Goal: Transaction & Acquisition: Purchase product/service

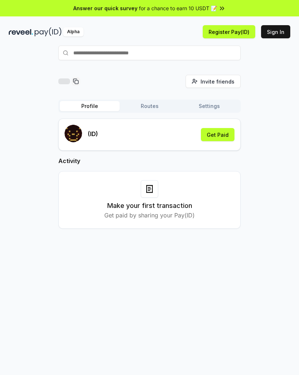
click at [276, 30] on button "Sign In" at bounding box center [275, 31] width 29 height 13
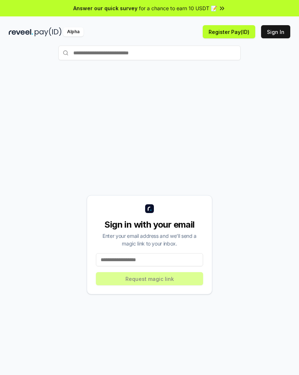
click at [154, 260] on input at bounding box center [149, 259] width 107 height 13
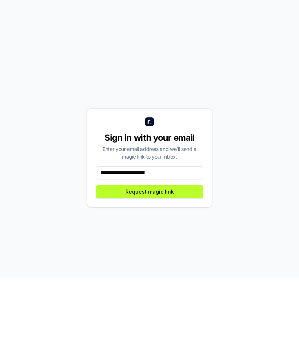
type input "**********"
click at [162, 262] on button "Request magic link" at bounding box center [149, 268] width 107 height 13
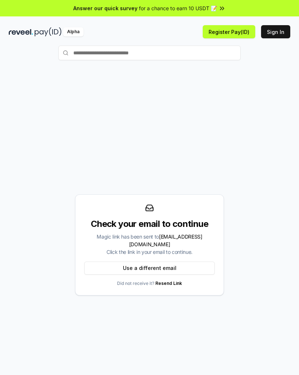
click at [234, 31] on button "Register Pay(ID)" at bounding box center [229, 31] width 53 height 13
click at [226, 29] on button "Register Pay(ID)" at bounding box center [229, 31] width 53 height 13
click at [283, 33] on button "Sign In" at bounding box center [275, 31] width 29 height 13
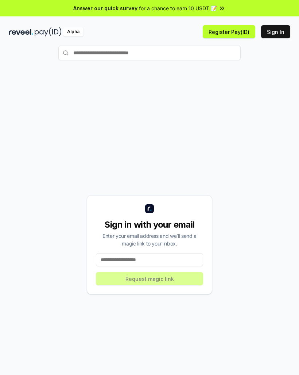
click at [82, 56] on input "text" at bounding box center [149, 53] width 182 height 15
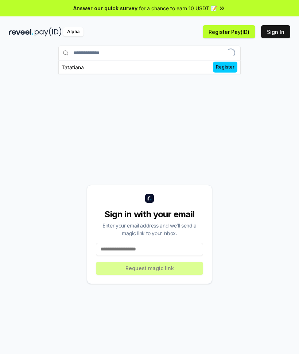
type input "**********"
click at [235, 68] on span "Pay" at bounding box center [231, 67] width 14 height 11
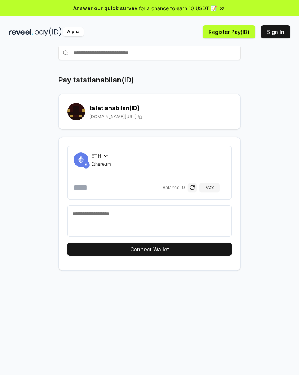
click at [209, 245] on button "Connect Wallet" at bounding box center [149, 249] width 164 height 13
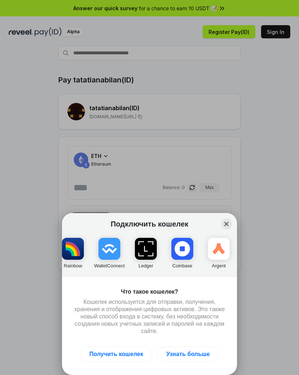
scroll to position [0, 44]
click at [112, 250] on img "button" at bounding box center [109, 249] width 22 height 22
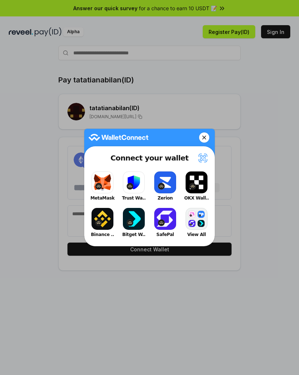
click at [105, 219] on button "Binance .." at bounding box center [102, 222] width 29 height 33
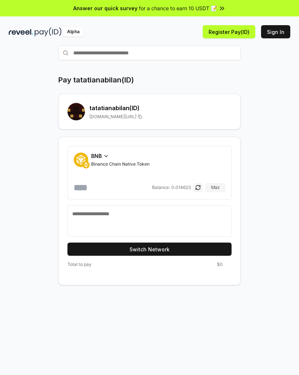
click at [91, 188] on input "number" at bounding box center [112, 188] width 77 height 12
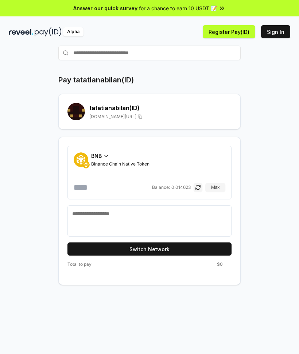
type input "*"
type input "*****"
click at [269, 194] on div "Pay tatatianabilan(ID) tatatianabilan (ID) reveel.id/pay/tatatianabilan BNB Bin…" at bounding box center [150, 180] width 282 height 210
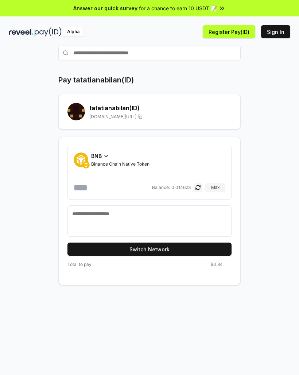
click at [179, 250] on button "Switch Network" at bounding box center [149, 249] width 164 height 13
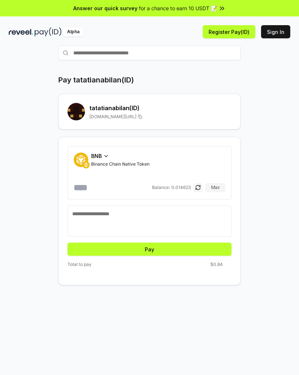
click at [159, 249] on button "Pay" at bounding box center [149, 249] width 164 height 13
click at [172, 218] on textarea at bounding box center [149, 221] width 155 height 22
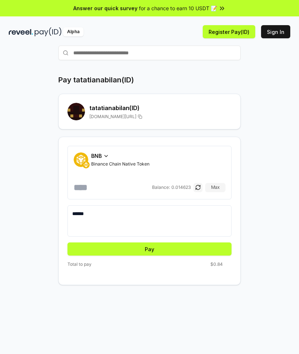
type textarea "******"
click at [267, 202] on div "Pay tatatianabilan(ID) tatatianabilan (ID) reveel.id/pay/tatatianabilan BNB Bin…" at bounding box center [150, 180] width 282 height 210
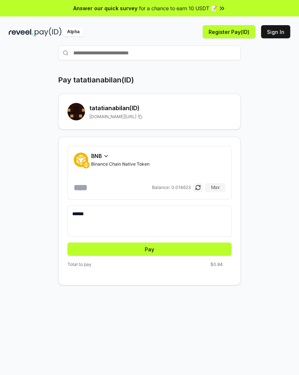
click at [173, 250] on button "Pay" at bounding box center [149, 249] width 164 height 13
click at [199, 187] on button "button" at bounding box center [198, 187] width 9 height 9
click at [198, 190] on button "button" at bounding box center [198, 187] width 9 height 9
click at [198, 189] on button "button" at bounding box center [198, 187] width 9 height 9
click at [200, 190] on button "button" at bounding box center [198, 187] width 9 height 9
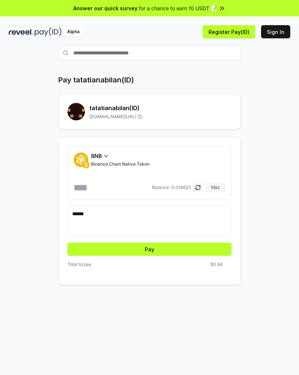
click at [197, 190] on button "button" at bounding box center [198, 187] width 9 height 9
click at [200, 187] on button "button" at bounding box center [198, 187] width 9 height 9
click at [137, 188] on input "*****" at bounding box center [112, 188] width 77 height 12
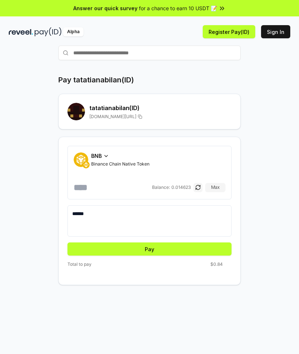
click at [276, 160] on div "Pay tatatianabilan(ID) tatatianabilan (ID) reveel.id/pay/tatatianabilan BNB Bin…" at bounding box center [150, 180] width 282 height 210
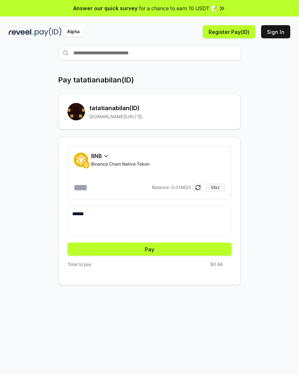
click at [202, 249] on button "Pay" at bounding box center [149, 249] width 164 height 13
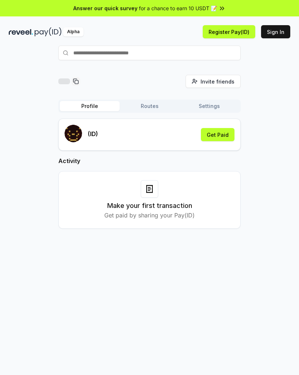
click at [153, 194] on div at bounding box center [150, 189] width 18 height 18
click at [224, 133] on button "Get Paid" at bounding box center [218, 134] width 34 height 13
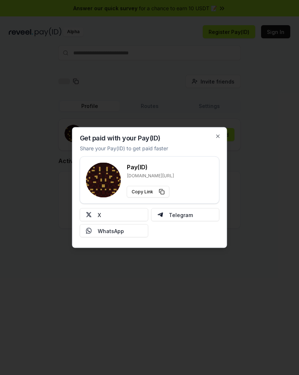
click at [220, 135] on icon "button" at bounding box center [218, 136] width 6 height 6
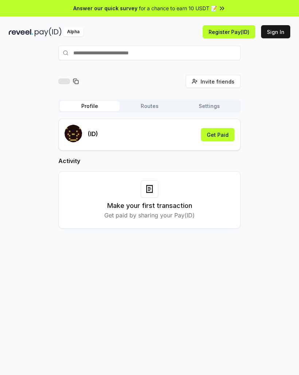
click at [174, 52] on input "text" at bounding box center [149, 53] width 182 height 15
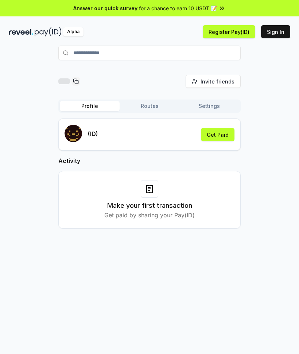
type input "**********"
click at [232, 65] on span "Pay" at bounding box center [231, 67] width 14 height 11
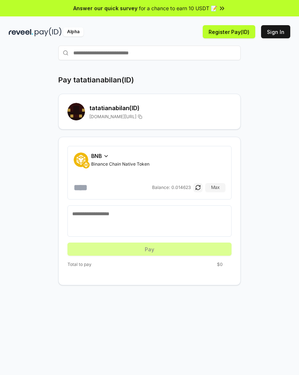
click at [106, 188] on input "number" at bounding box center [112, 188] width 77 height 12
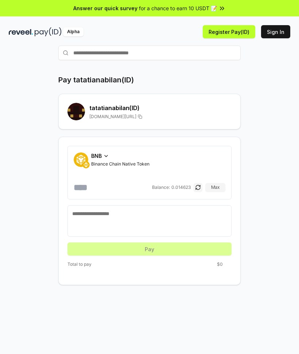
type input "*"
type input "******"
click at [117, 221] on textarea at bounding box center [149, 221] width 155 height 22
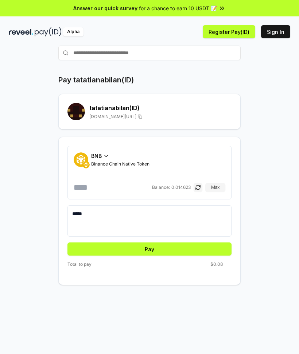
type textarea "*****"
click at [168, 249] on button "Pay" at bounding box center [149, 249] width 164 height 13
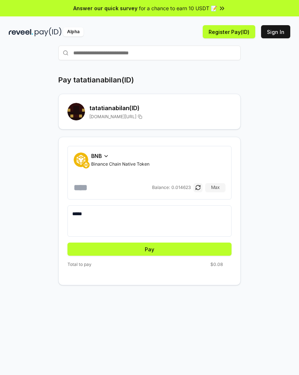
click at [214, 250] on button "Pay" at bounding box center [149, 249] width 164 height 13
click at [211, 246] on button "Pay" at bounding box center [149, 249] width 164 height 13
click at [181, 249] on button "Pay" at bounding box center [149, 249] width 164 height 13
click at [159, 249] on button "Pay" at bounding box center [149, 249] width 164 height 13
click at [277, 32] on button "Sign In" at bounding box center [275, 31] width 29 height 13
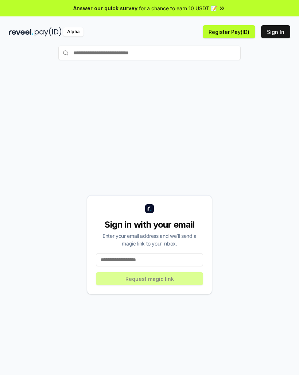
click at [232, 31] on button "Register Pay(ID)" at bounding box center [229, 31] width 53 height 13
click at [82, 53] on input "text" at bounding box center [149, 53] width 182 height 15
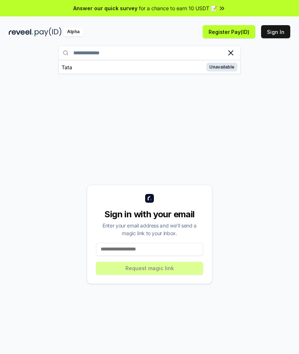
type input "**********"
click at [234, 66] on span "Pay" at bounding box center [231, 67] width 14 height 11
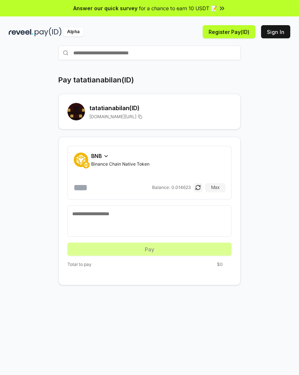
click at [93, 156] on span "BNB" at bounding box center [96, 156] width 11 height 8
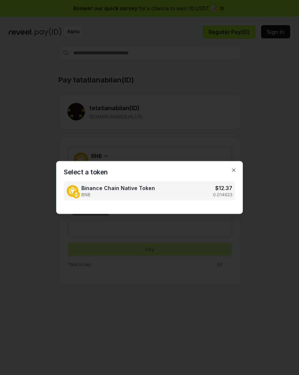
click at [77, 186] on img at bounding box center [73, 191] width 12 height 12
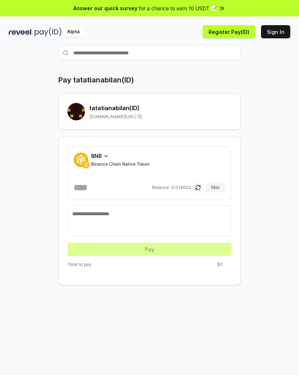
click at [198, 187] on button "button" at bounding box center [198, 187] width 9 height 9
click at [200, 188] on button "button" at bounding box center [198, 187] width 9 height 9
click at [122, 158] on div "BNB" at bounding box center [120, 156] width 58 height 8
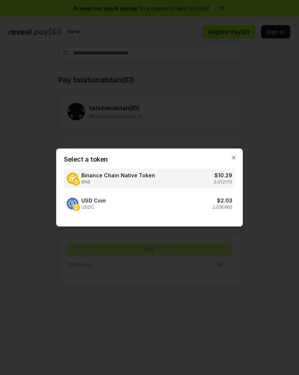
click at [225, 206] on p "2.030863" at bounding box center [223, 207] width 20 height 6
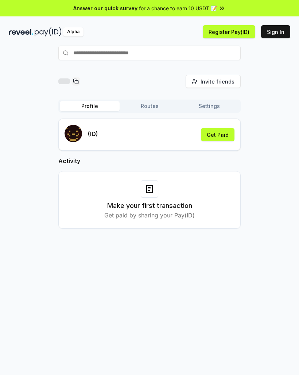
click at [167, 52] on input "text" at bounding box center [149, 53] width 182 height 15
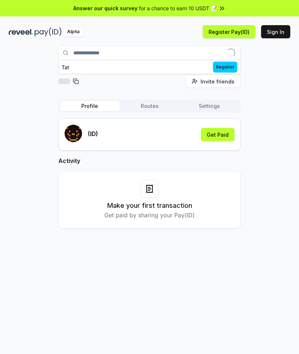
type input "**********"
click at [232, 69] on span "Pay" at bounding box center [231, 67] width 14 height 11
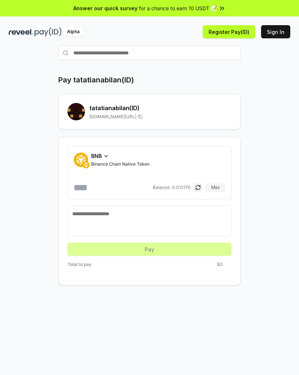
click at [105, 160] on div "BNB Binance Chain Native Token" at bounding box center [120, 159] width 58 height 15
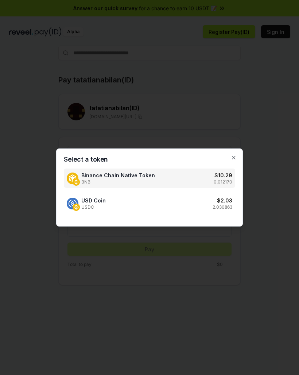
click at [158, 207] on div "USD Coin USDC $ 2.03 2.030863" at bounding box center [149, 203] width 171 height 19
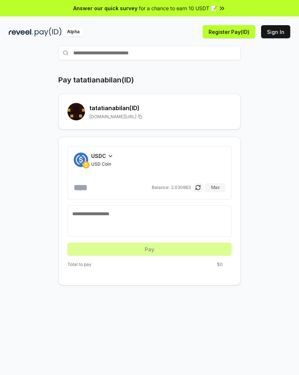
click at [215, 189] on button "Max" at bounding box center [215, 187] width 20 height 9
type input "**********"
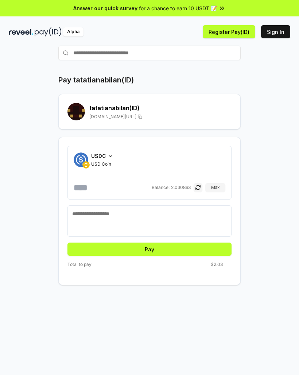
click at [150, 217] on textarea at bounding box center [149, 221] width 155 height 22
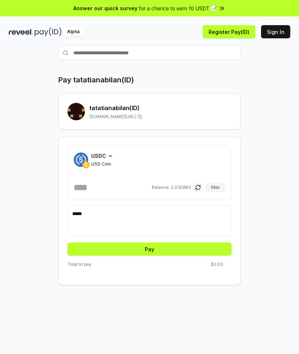
type textarea "*****"
click at [178, 249] on button "Pay" at bounding box center [149, 249] width 164 height 13
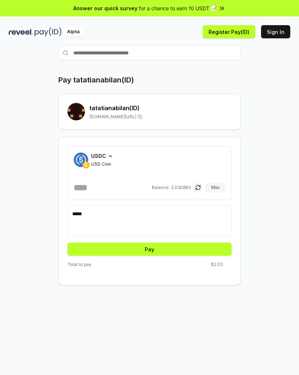
click at [169, 250] on button "Pay" at bounding box center [149, 249] width 164 height 13
click at [152, 249] on button "Pay" at bounding box center [149, 249] width 164 height 13
click at [199, 246] on button "Pay" at bounding box center [149, 249] width 164 height 13
click at [158, 249] on button "Pay" at bounding box center [149, 249] width 164 height 13
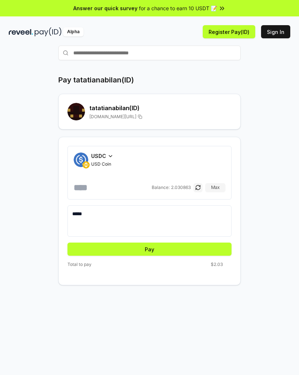
click at [157, 248] on button "Pay" at bounding box center [149, 249] width 164 height 13
click at [160, 248] on button "Pay" at bounding box center [149, 249] width 164 height 13
click at [199, 190] on button "button" at bounding box center [198, 187] width 9 height 9
click at [176, 247] on button "Pay" at bounding box center [149, 249] width 164 height 13
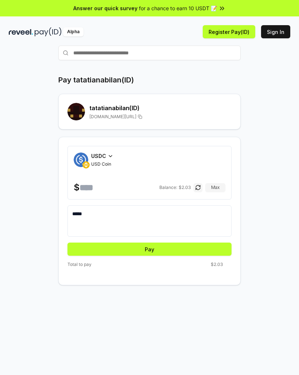
click at [190, 249] on button "Pay" at bounding box center [149, 249] width 164 height 13
click at [190, 248] on button "Pay" at bounding box center [149, 249] width 164 height 13
click at [190, 246] on button "Pay" at bounding box center [149, 249] width 164 height 13
click at [190, 245] on button "Pay" at bounding box center [149, 249] width 164 height 13
click at [185, 249] on button "Pay" at bounding box center [149, 249] width 164 height 13
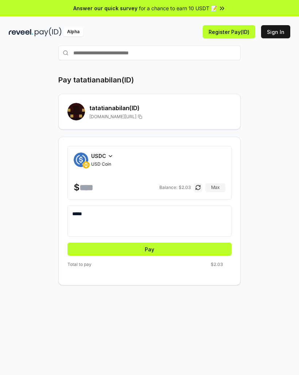
click at [185, 249] on button "Pay" at bounding box center [149, 249] width 164 height 13
click at [186, 244] on button "Pay" at bounding box center [149, 249] width 164 height 13
click at [194, 243] on button "Pay" at bounding box center [149, 249] width 164 height 13
click at [193, 241] on form "**********" at bounding box center [149, 201] width 164 height 110
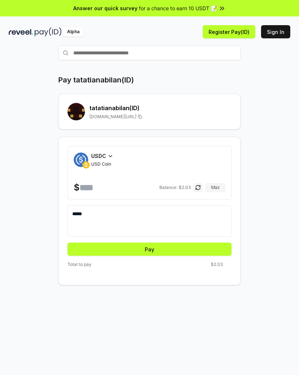
click at [195, 244] on button "Pay" at bounding box center [149, 249] width 164 height 13
click at [195, 243] on button "Pay" at bounding box center [149, 249] width 164 height 13
click at [199, 249] on button "Pay" at bounding box center [149, 249] width 164 height 13
click at [199, 248] on button "Pay" at bounding box center [149, 249] width 164 height 13
click at [205, 243] on button "Pay" at bounding box center [149, 249] width 164 height 13
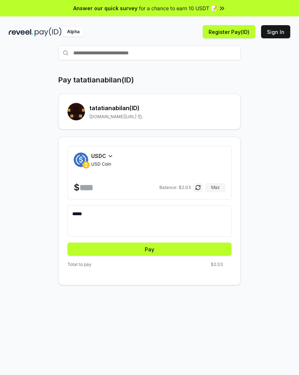
click at [204, 242] on form "**********" at bounding box center [149, 201] width 164 height 110
click at [205, 248] on button "Pay" at bounding box center [149, 249] width 164 height 13
click at [204, 247] on button "Pay" at bounding box center [149, 249] width 164 height 13
click at [207, 244] on button "Pay" at bounding box center [149, 249] width 164 height 13
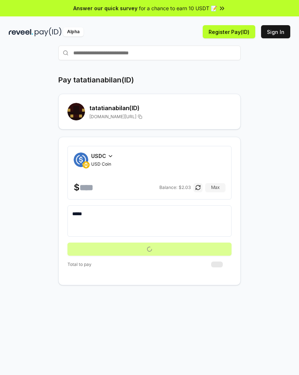
click at [201, 247] on button "submit" at bounding box center [149, 249] width 164 height 13
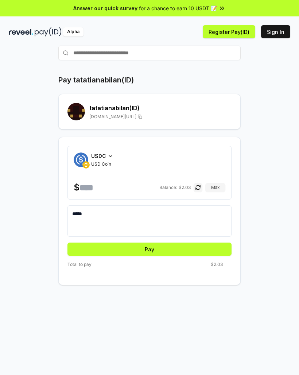
click at [201, 247] on button "Pay" at bounding box center [149, 249] width 164 height 13
click at [207, 248] on button "Pay" at bounding box center [149, 249] width 164 height 13
click at [208, 247] on button "Pay" at bounding box center [149, 249] width 164 height 13
click at [208, 246] on button "Pay" at bounding box center [149, 249] width 164 height 13
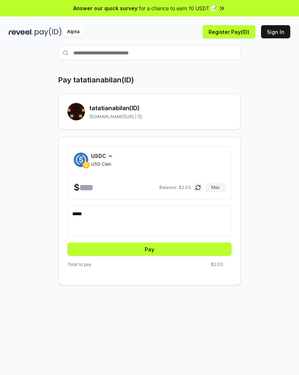
click at [209, 251] on button "Pay" at bounding box center [149, 249] width 164 height 13
click at [85, 108] on div "tatatianabilan (ID) reveel.id/pay/tatatianabilan" at bounding box center [149, 112] width 164 height 18
click at [79, 110] on rect at bounding box center [77, 110] width 3 height 3
click at [155, 246] on button "Pay" at bounding box center [149, 249] width 164 height 13
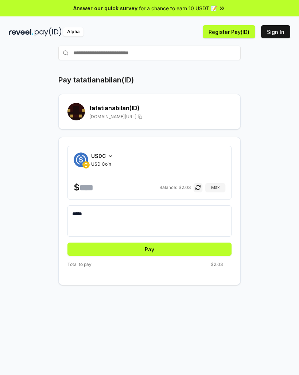
click at [204, 247] on button "Pay" at bounding box center [149, 249] width 164 height 13
click at [204, 246] on button "Pay" at bounding box center [149, 249] width 164 height 13
click at [70, 36] on div "Alpha" at bounding box center [73, 31] width 20 height 9
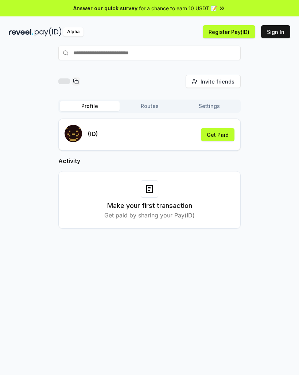
click at [158, 53] on input "text" at bounding box center [149, 53] width 182 height 15
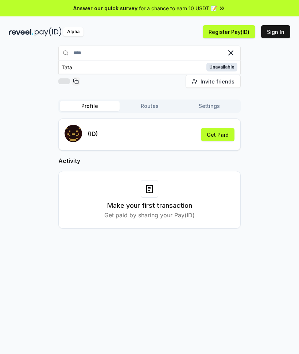
click at [165, 68] on button "Tata Unavailable" at bounding box center [149, 67] width 182 height 13
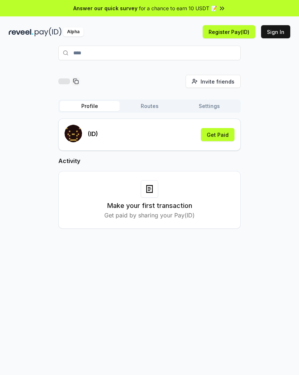
click at [144, 55] on input "****" at bounding box center [149, 53] width 182 height 15
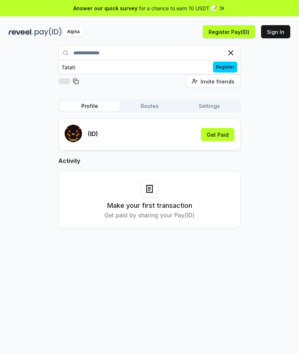
click at [122, 51] on input "**********" at bounding box center [149, 53] width 182 height 15
type input "**********"
click at [230, 70] on span "Pay" at bounding box center [231, 67] width 14 height 11
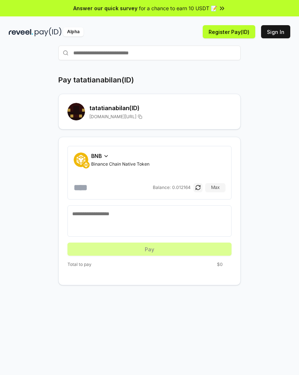
click at [107, 163] on span "Binance Chain Native Token" at bounding box center [120, 164] width 58 height 6
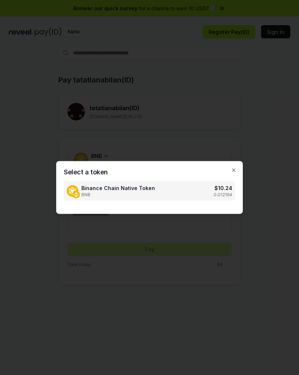
click at [244, 126] on div at bounding box center [149, 187] width 299 height 375
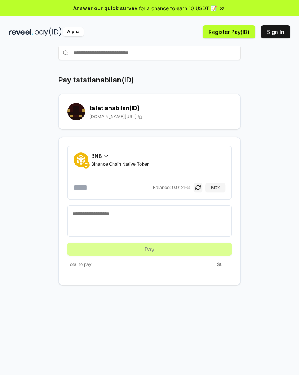
click at [177, 212] on textarea at bounding box center [149, 221] width 155 height 22
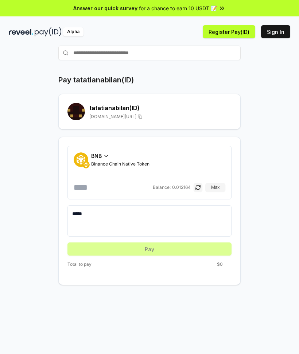
click at [210, 224] on textarea "*****" at bounding box center [149, 221] width 155 height 22
type textarea "*****"
click at [259, 193] on div "Pay tatatianabilan(ID) tatatianabilan (ID) reveel.id/pay/tatatianabilan BNB Bin…" at bounding box center [150, 180] width 282 height 210
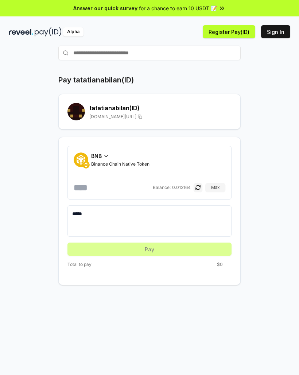
click at [168, 250] on form "BNB Binance Chain Native Token Balance: 0.012164 Max ***** Pay" at bounding box center [149, 201] width 164 height 110
click at [212, 191] on button "Max" at bounding box center [215, 187] width 20 height 9
click at [140, 192] on input "**********" at bounding box center [113, 188] width 78 height 12
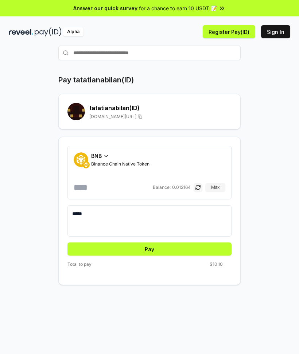
type input "*****"
click at [289, 222] on div "Pay tatatianabilan(ID) tatatianabilan (ID) reveel.id/pay/tatatianabilan BNB Bin…" at bounding box center [150, 180] width 282 height 210
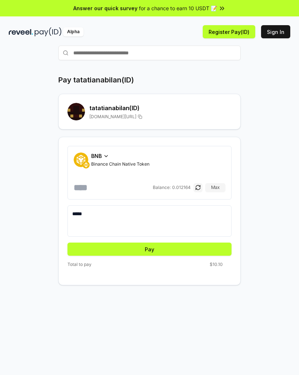
click at [176, 248] on button "Pay" at bounding box center [149, 249] width 164 height 13
click at [159, 245] on button "Pay" at bounding box center [149, 249] width 164 height 13
click at [166, 248] on button "Pay" at bounding box center [149, 249] width 164 height 13
click at [165, 248] on button "Pay" at bounding box center [149, 249] width 164 height 13
click at [167, 247] on button "Pay" at bounding box center [149, 249] width 164 height 13
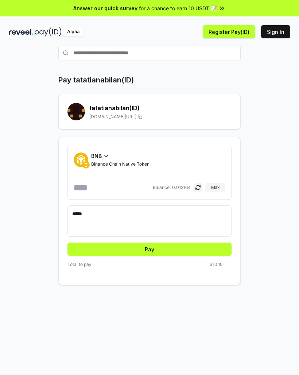
click at [167, 247] on button "Pay" at bounding box center [149, 249] width 164 height 13
click at [167, 246] on button "Pay" at bounding box center [149, 249] width 164 height 13
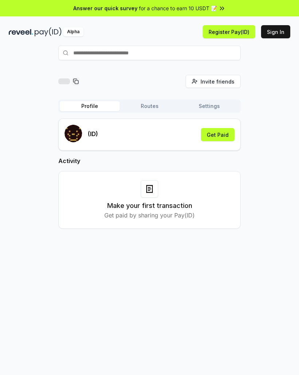
click at [150, 51] on input "text" at bounding box center [149, 53] width 182 height 15
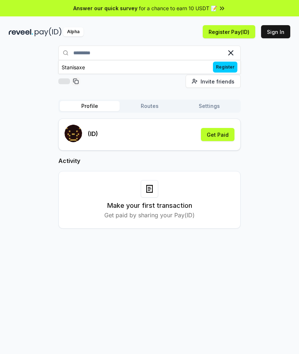
type input "*********"
click at [228, 66] on span "Register" at bounding box center [225, 67] width 24 height 11
